Goal: Information Seeking & Learning: Learn about a topic

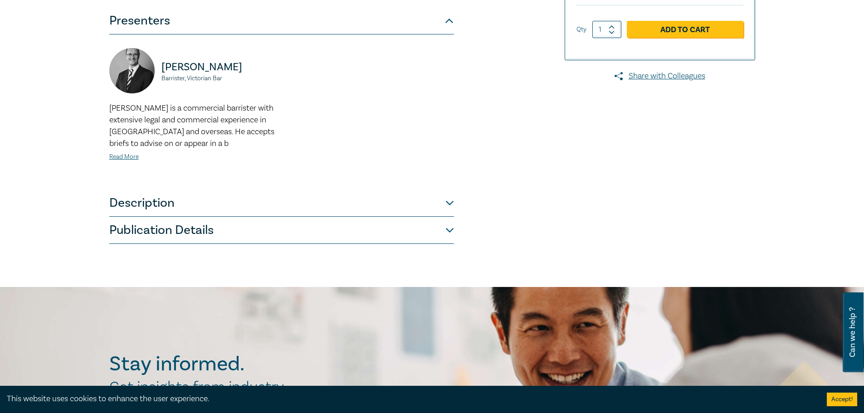
scroll to position [193, 0]
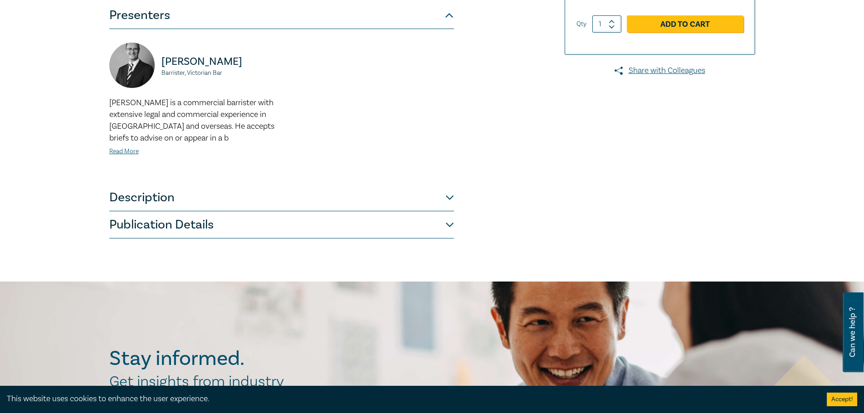
click at [149, 199] on button "Description" at bounding box center [281, 197] width 345 height 27
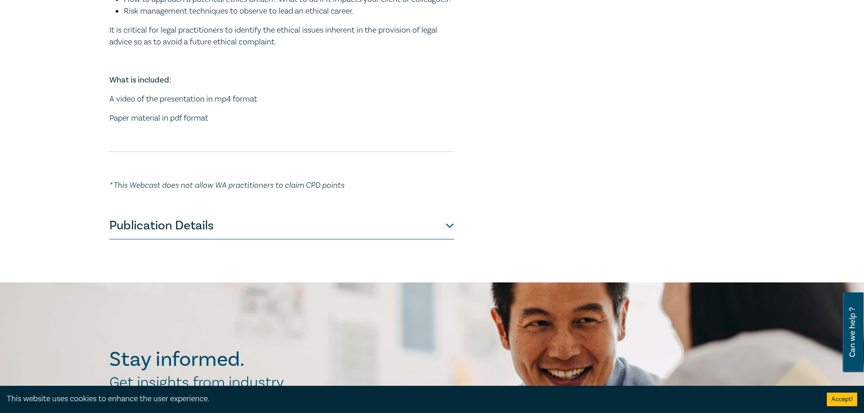
click at [177, 239] on button "Publication Details" at bounding box center [281, 225] width 345 height 27
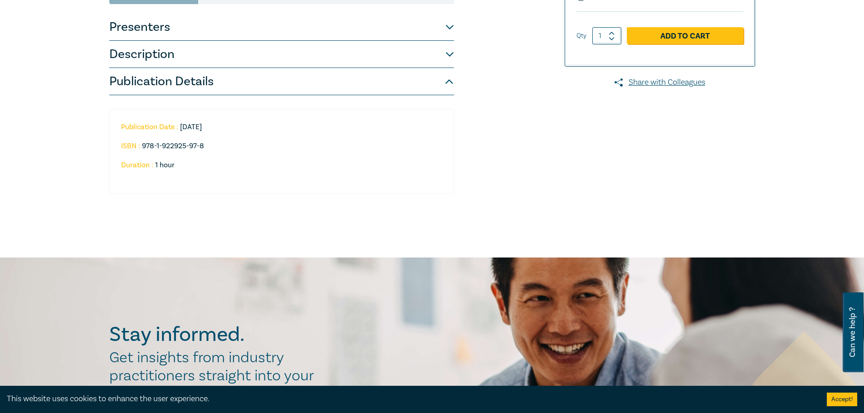
scroll to position [173, 0]
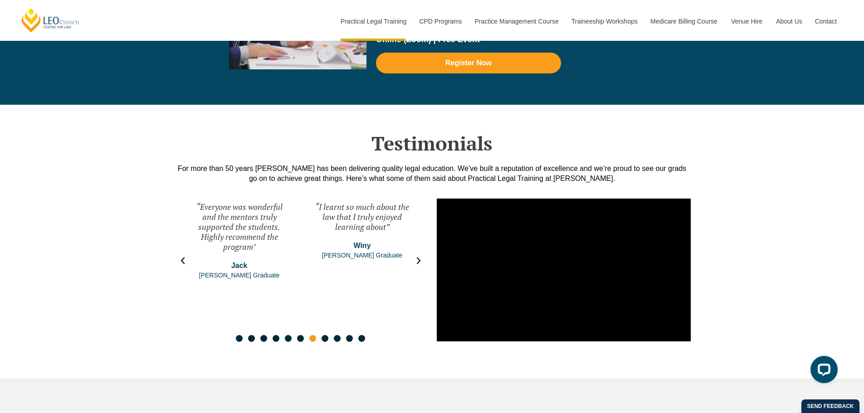
scroll to position [1938, 0]
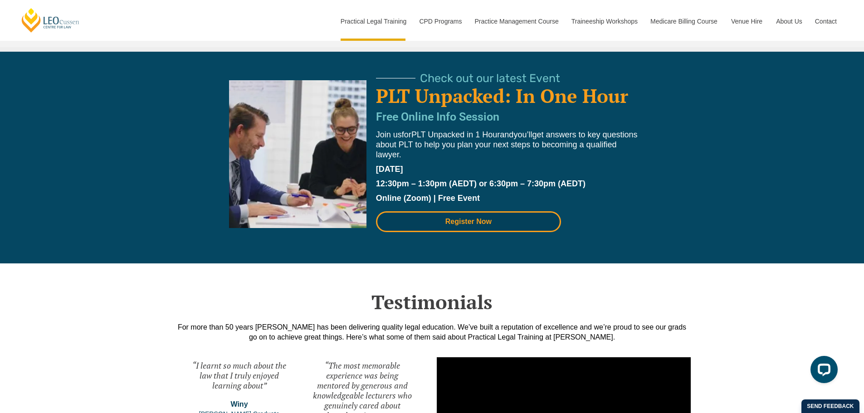
click at [462, 223] on span "Register Now" at bounding box center [468, 221] width 46 height 7
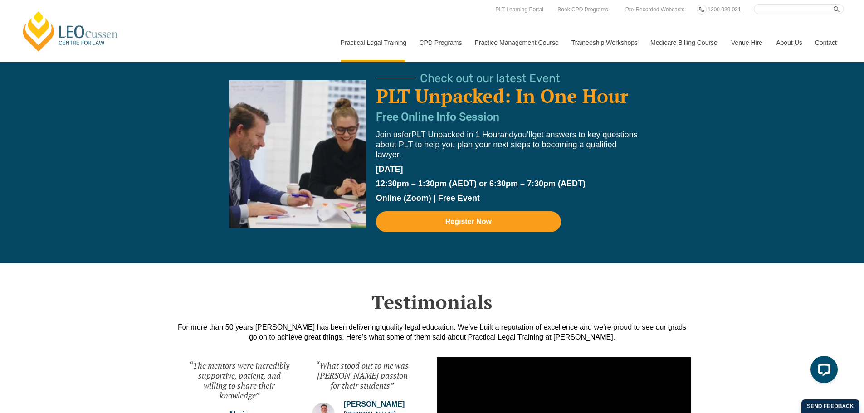
click at [94, 308] on div "Testimonials For more than 50 years Leo Cussen has been delivering quality lega…" at bounding box center [432, 402] width 864 height 278
